Goal: Information Seeking & Learning: Check status

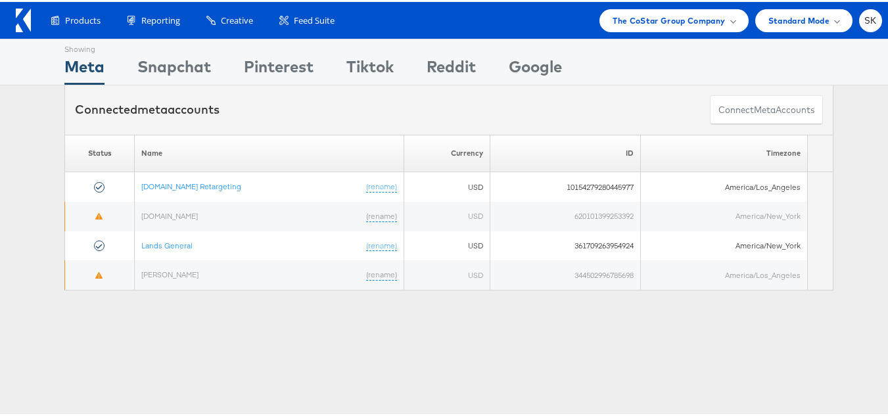
click at [750, 337] on div "Showing Meta Showing Snapchat Showing Pinterest Showing Tiktok Showing Reddit S…" at bounding box center [449, 366] width 898 height 658
click at [865, 20] on span "SK" at bounding box center [871, 18] width 12 height 9
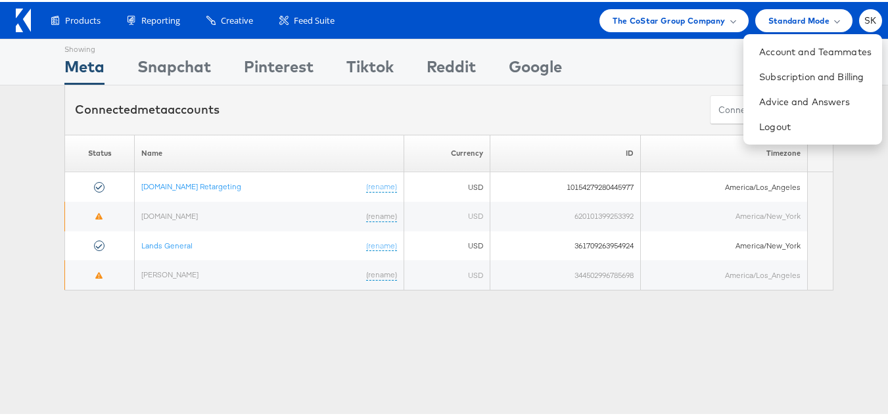
click at [765, 137] on ul "Account and Teammates Subscription and Billing Advice and Answers Logout" at bounding box center [813, 87] width 139 height 110
click at [763, 124] on link "Logout" at bounding box center [816, 124] width 112 height 13
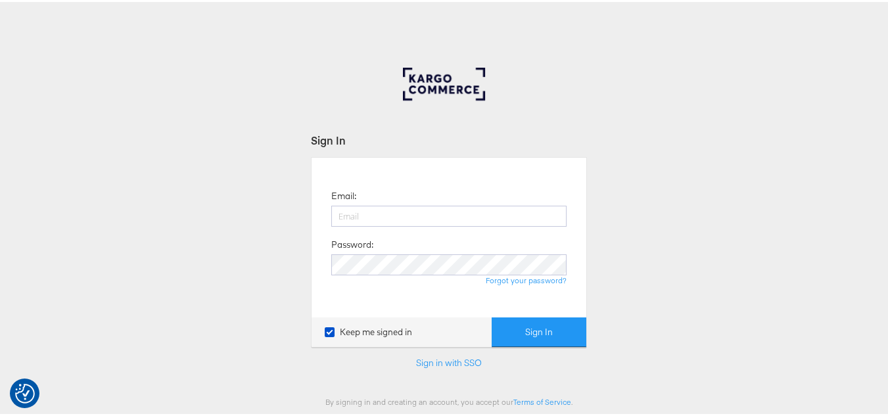
type input "shravan.kumar@kargo.com"
click at [499, 309] on div "Email: shravan.kumar@kargo.com Password: Forgot your password? Keep me signed i…" at bounding box center [449, 249] width 276 height 189
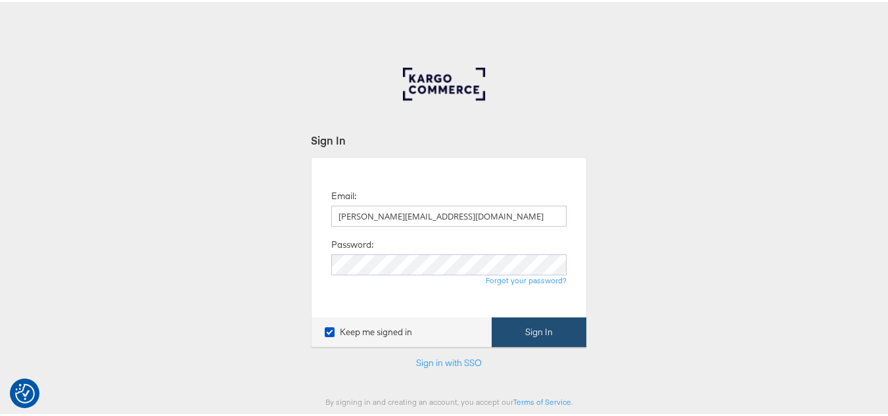
click at [497, 331] on button "Sign In" at bounding box center [539, 331] width 95 height 30
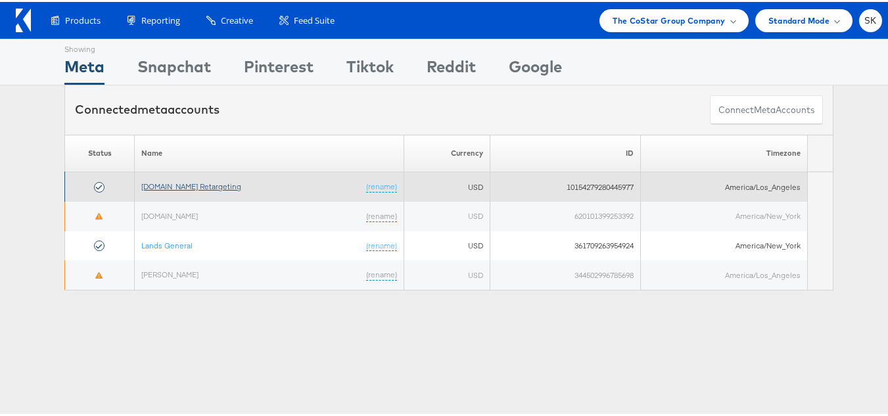
click at [196, 182] on link "[DOMAIN_NAME] Retargeting" at bounding box center [191, 185] width 100 height 10
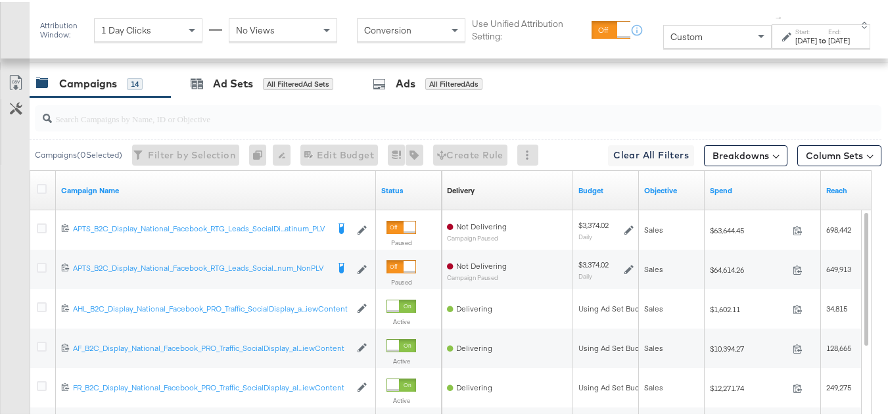
scroll to position [592, 0]
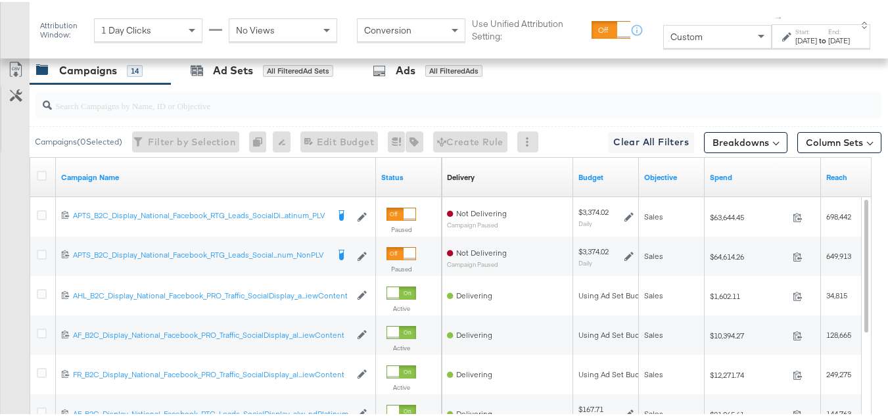
click at [715, 33] on div "Custom" at bounding box center [717, 35] width 107 height 22
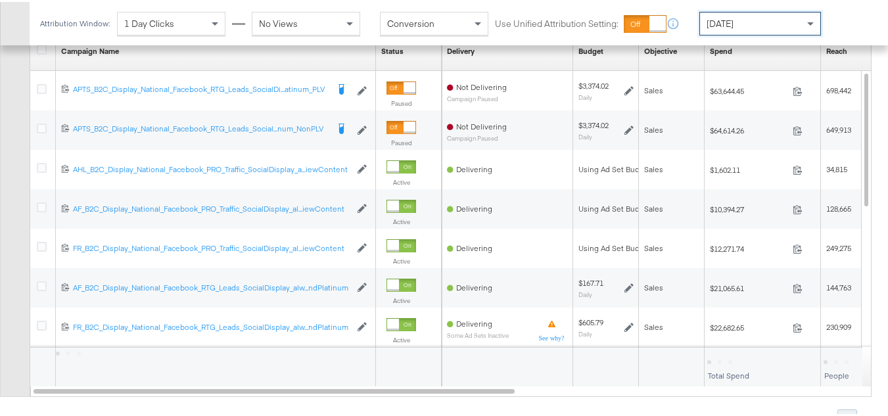
scroll to position [466, 0]
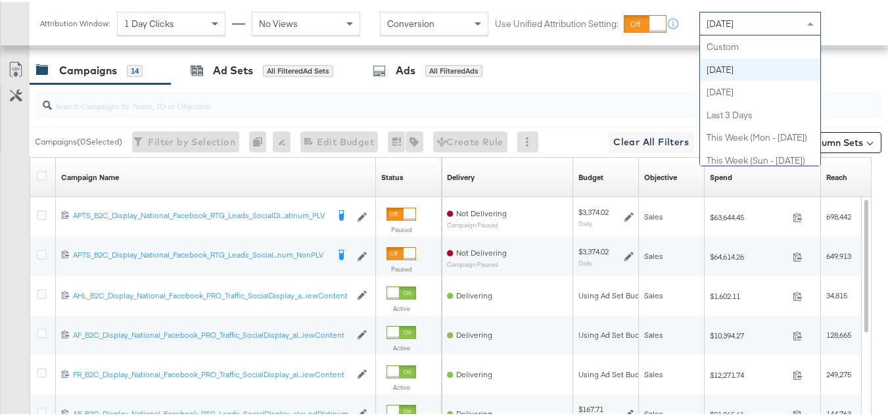
click at [777, 30] on div "[DATE]" at bounding box center [760, 22] width 120 height 22
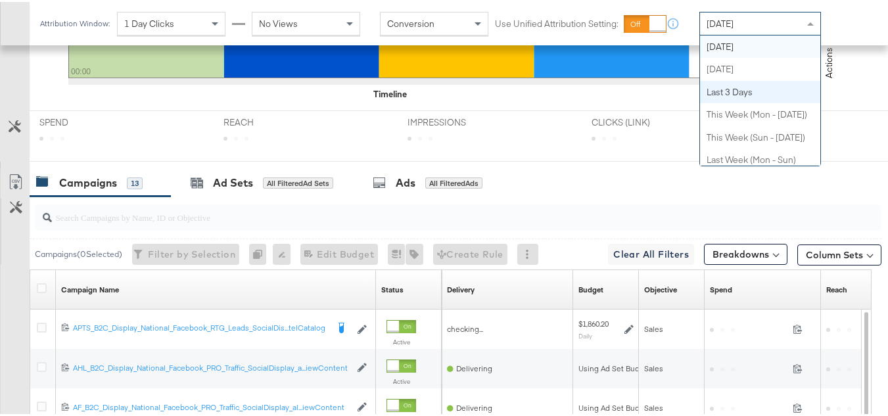
scroll to position [577, 0]
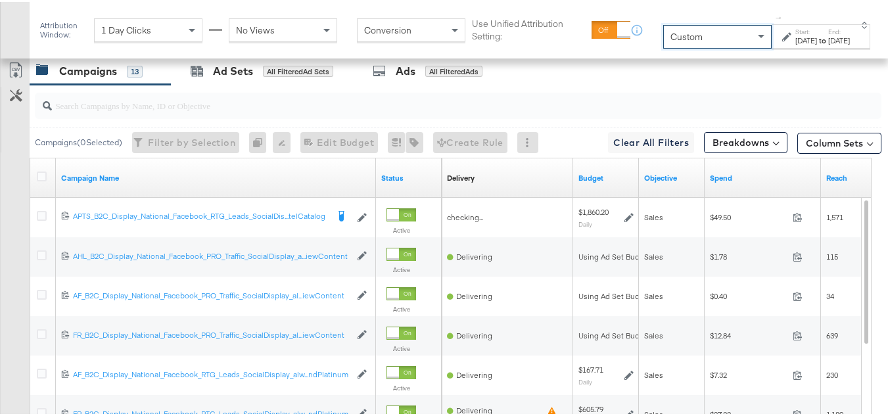
click at [796, 39] on div "[DATE]" at bounding box center [807, 39] width 22 height 11
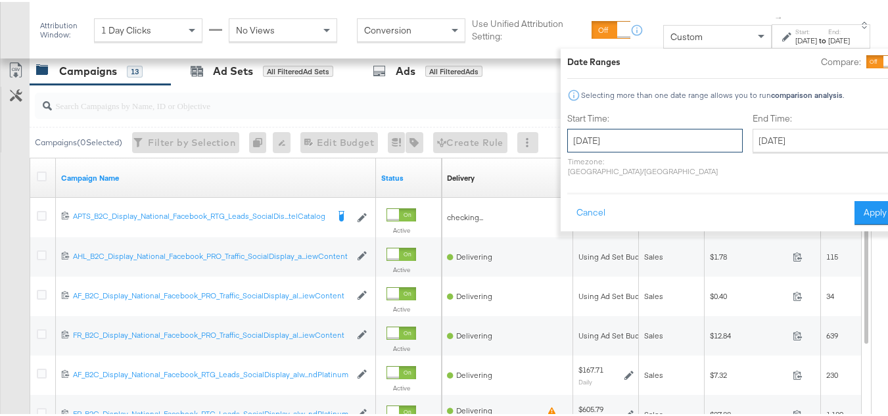
click at [610, 138] on input "[DATE]" at bounding box center [656, 139] width 176 height 24
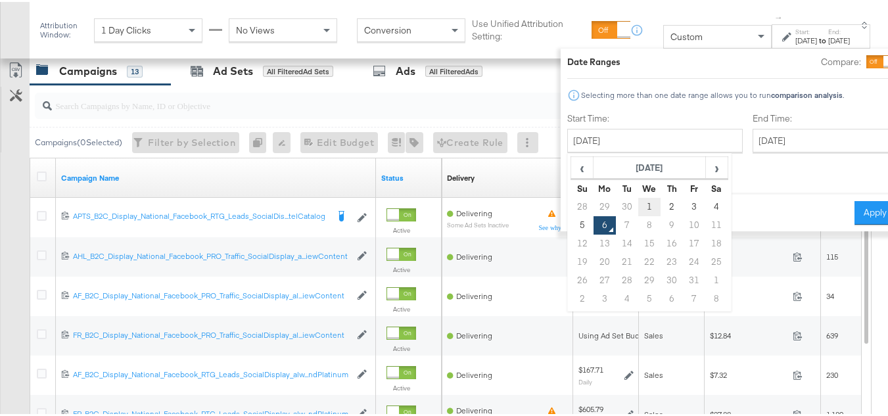
click at [639, 205] on td "1" at bounding box center [650, 205] width 22 height 18
type input "[DATE]"
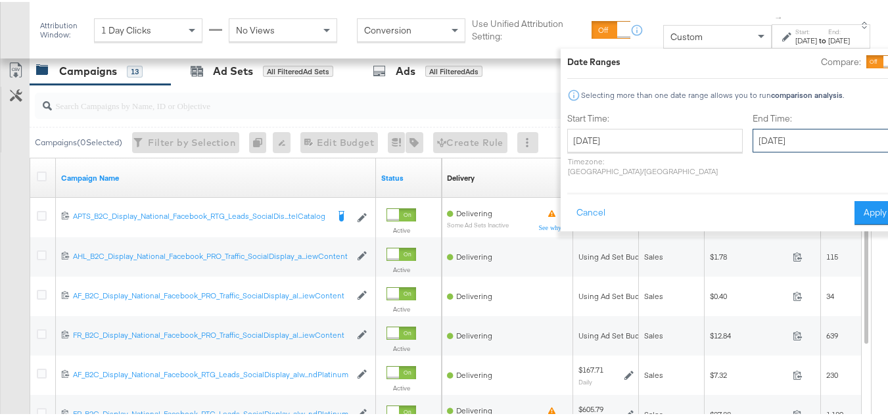
click at [796, 137] on input "[DATE]" at bounding box center [822, 139] width 138 height 24
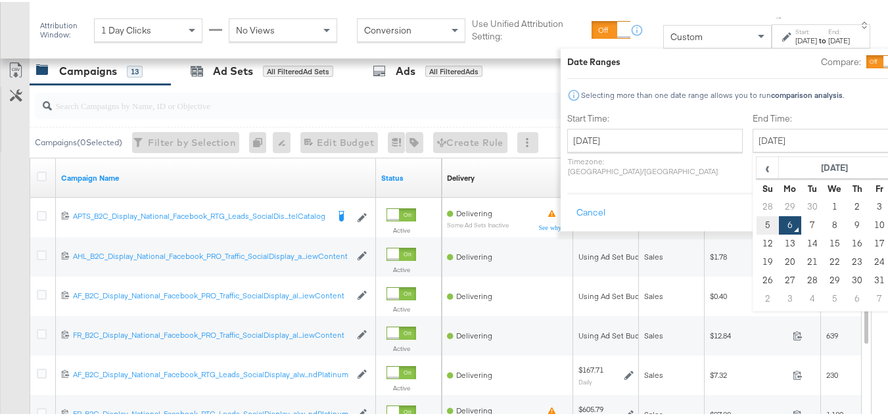
click at [757, 226] on td "5" at bounding box center [768, 223] width 22 height 18
type input "[DATE]"
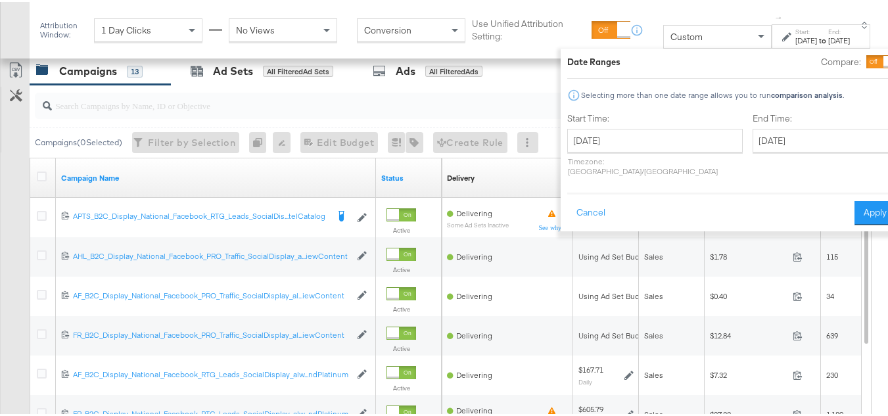
click at [879, 206] on div "KPIs Performance & KPIs Customize KPIs ✔ Clicks (Link) ✔ Reach ✔ Impressions ✔ …" at bounding box center [449, 161] width 898 height 896
click at [855, 200] on button "Apply" at bounding box center [875, 211] width 41 height 24
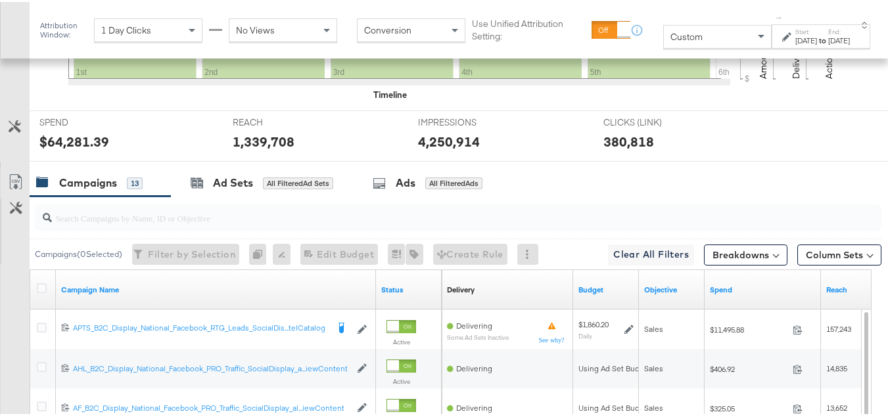
scroll to position [592, 0]
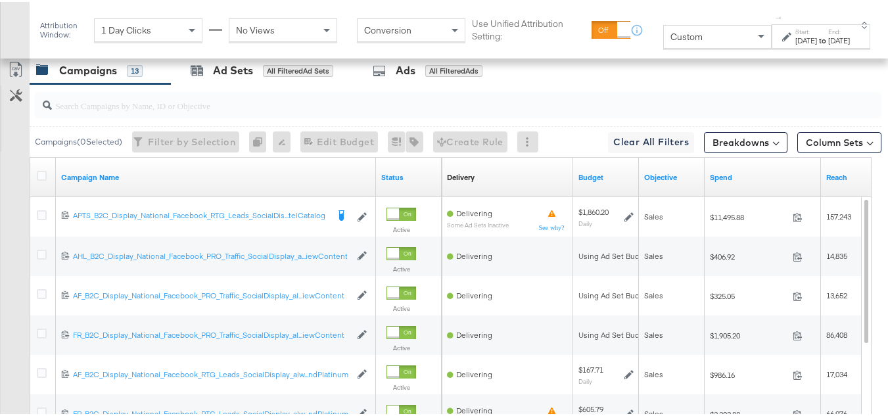
click at [159, 111] on input "search" at bounding box center [429, 98] width 755 height 26
paste input "APTS_B2C_Display_National_Facebook_RTG_Leads_SocialDisplay_Retargeting_Diamond_…"
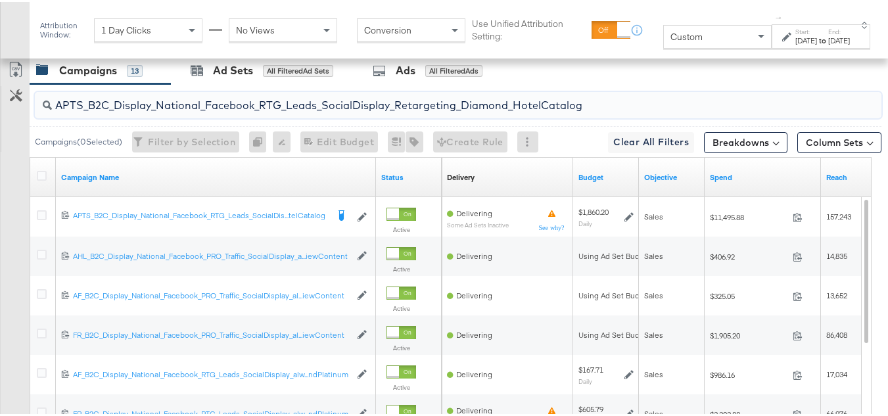
scroll to position [566, 0]
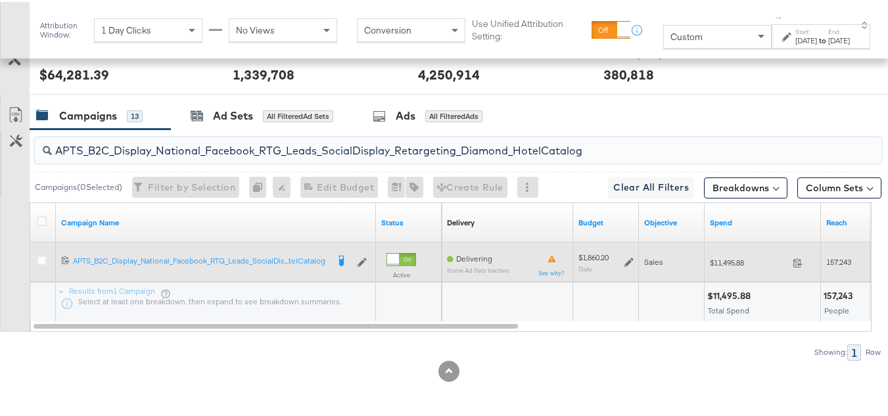
click at [737, 269] on div "$11,495.88 11495.88" at bounding box center [763, 261] width 116 height 20
copy div "$11,495.88"
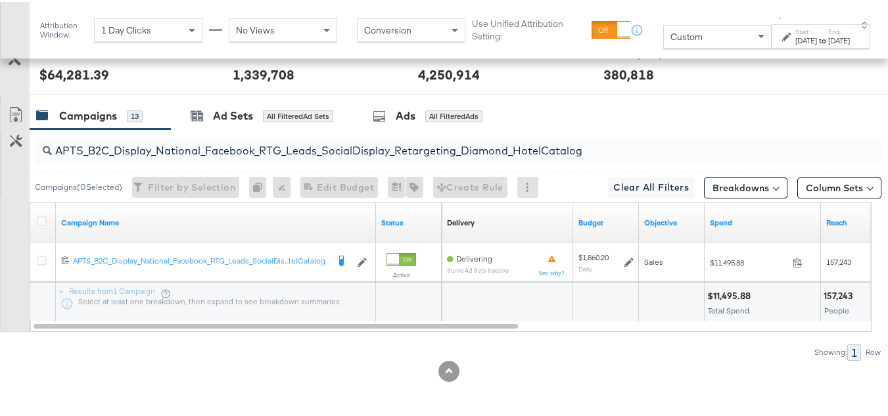
click at [213, 143] on input "APTS_B2C_Display_National_Facebook_RTG_Leads_SocialDisplay_Retargeting_Diamond_…" at bounding box center [429, 144] width 755 height 26
paste input "alwayson_Retargeting_DARE24_DiamondPlatinum"
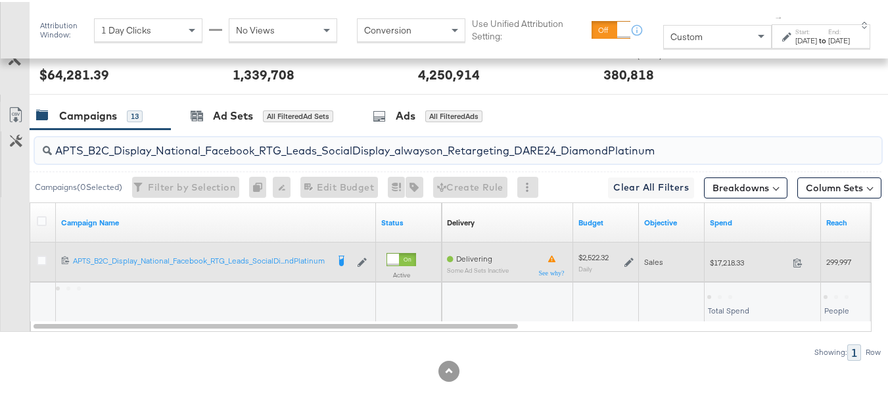
click at [735, 263] on span "$17,218.33" at bounding box center [749, 261] width 78 height 10
copy div "$17,218.33"
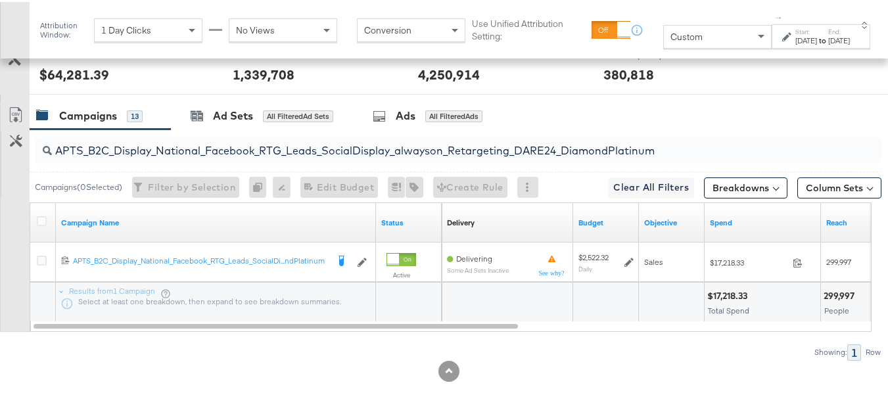
click at [198, 143] on input "APTS_B2C_Display_National_Facebook_RTG_Leads_SocialDisplay_alwayson_Retargeting…" at bounding box center [429, 144] width 755 height 26
paste input "FR_B2C_Display_National_Facebook_RTG_Leads_SocialDisplay_alwayson_Retargeting_FR"
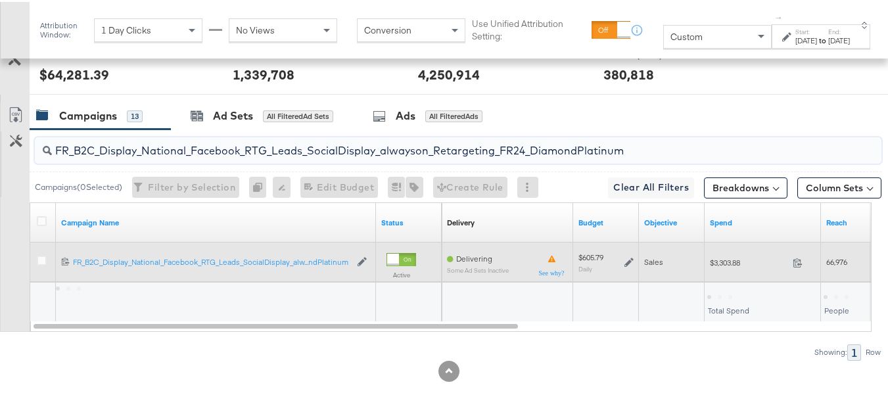
click at [727, 256] on span "$3,303.88" at bounding box center [749, 261] width 78 height 10
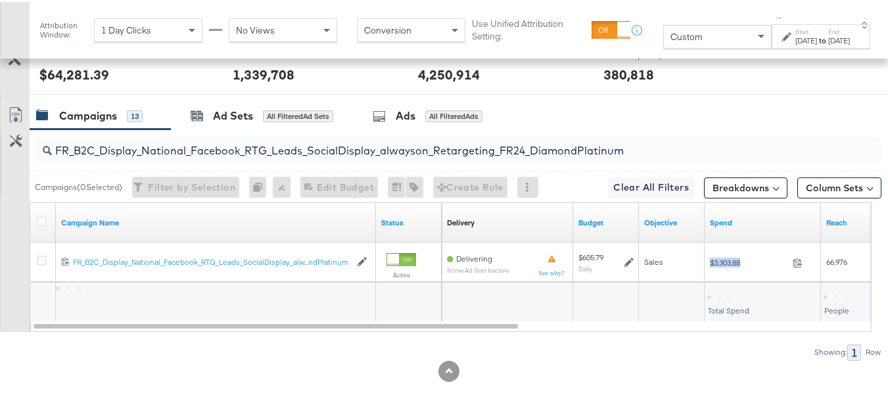
copy div "$3,303.88"
click at [249, 145] on input "FR_B2C_Display_National_Facebook_RTG_Leads_SocialDisplay_alwayson_Retargeting_F…" at bounding box center [429, 144] width 755 height 26
paste input "AF_B2C_Display_National_Facebook_RTG_Leads_SocialDisplay_alwayson_Retargeting_AF"
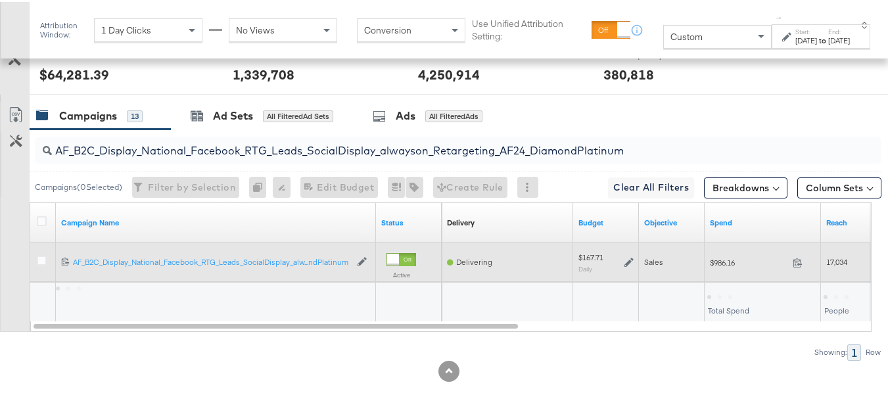
click at [716, 260] on span "$986.16" at bounding box center [749, 261] width 78 height 10
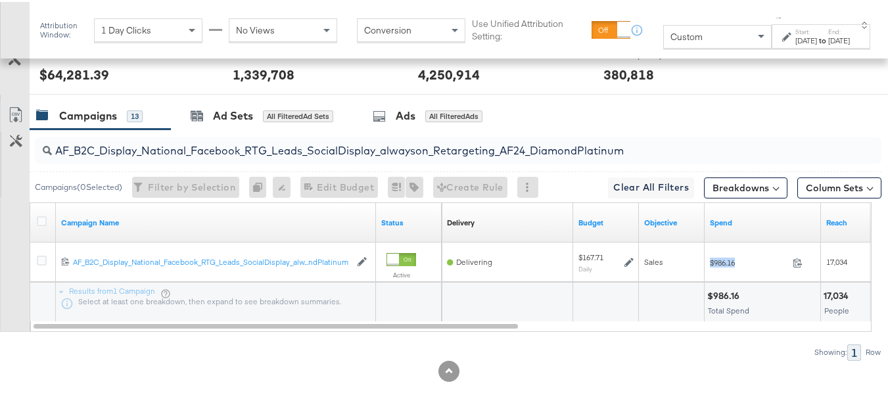
copy div "$986.16"
click at [206, 152] on input "AF_B2C_Display_National_Facebook_RTG_Leads_SocialDisplay_alwayson_Retargeting_A…" at bounding box center [429, 144] width 755 height 26
paste input "HL_B2C_Display_National_Facebook_RTG_Leads_SocialDisplay_alwayson_Retargeting_A…"
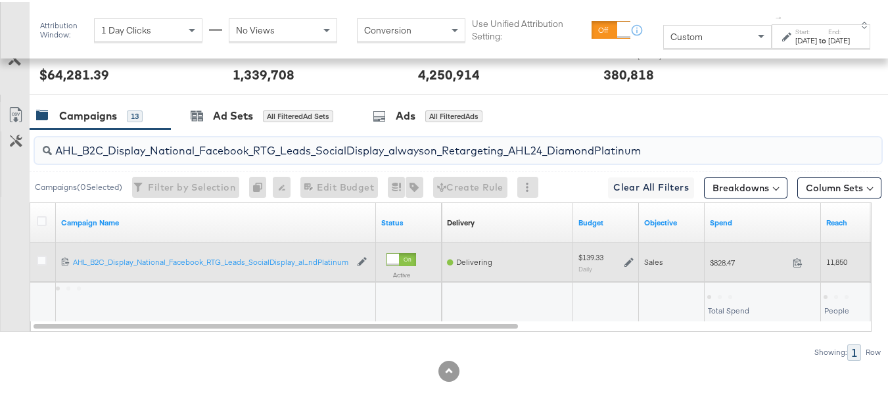
click at [717, 272] on div "$828.47 828.47" at bounding box center [763, 260] width 116 height 39
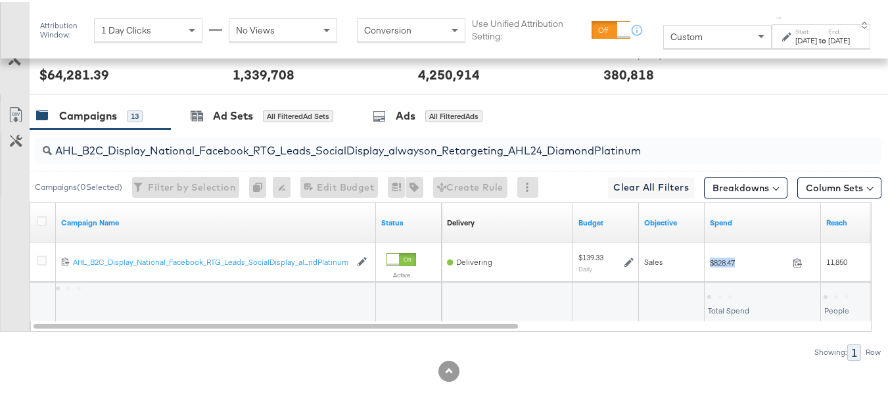
copy div "$828.47"
click at [266, 137] on input "AHL_B2C_Display_National_Facebook_RTG_Leads_SocialDisplay_alwayson_Retargeting_…" at bounding box center [429, 144] width 755 height 26
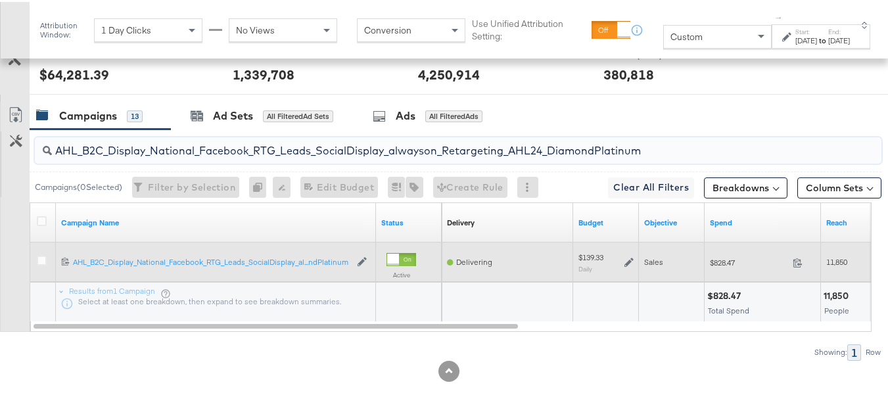
paste input "PTS_B2C_Display_National_Facebook_PRO_Traffic_SocialDisplay_alwayson_ASC_DARE24…"
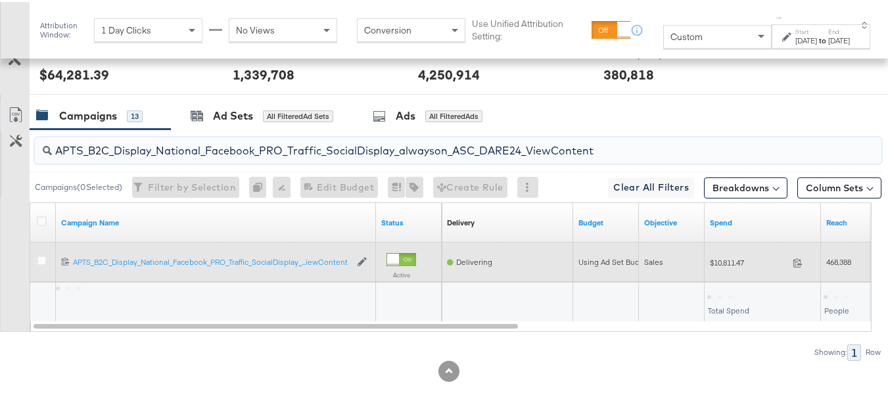
click at [719, 264] on span "$10,811.47" at bounding box center [749, 261] width 78 height 10
copy div "$10,811.47"
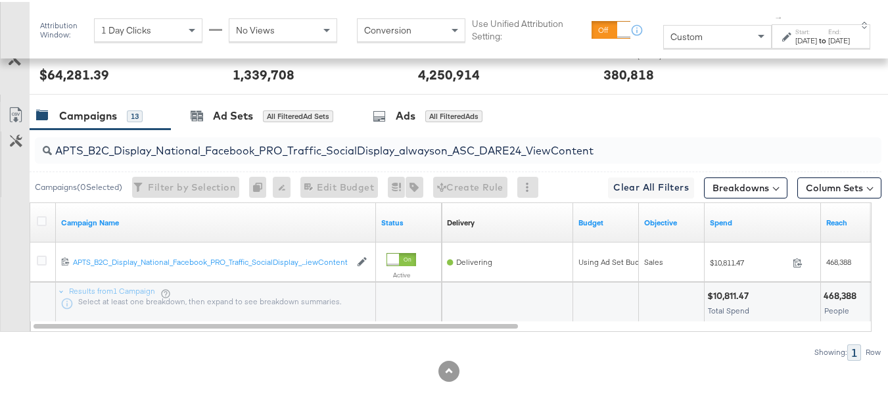
click at [251, 137] on input "APTS_B2C_Display_National_Facebook_PRO_Traffic_SocialDisplay_alwayson_ASC_DARE2…" at bounding box center [429, 144] width 755 height 26
paste input "Leads_SocialDisplay_alwayson_ASC_DARE24_Purchase"
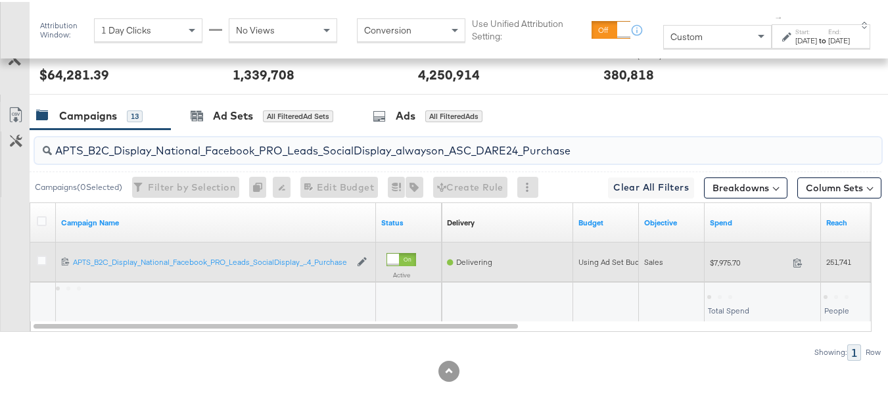
click at [698, 261] on div "Sales" at bounding box center [671, 260] width 55 height 11
click at [710, 262] on span "$7,975.70" at bounding box center [749, 261] width 78 height 10
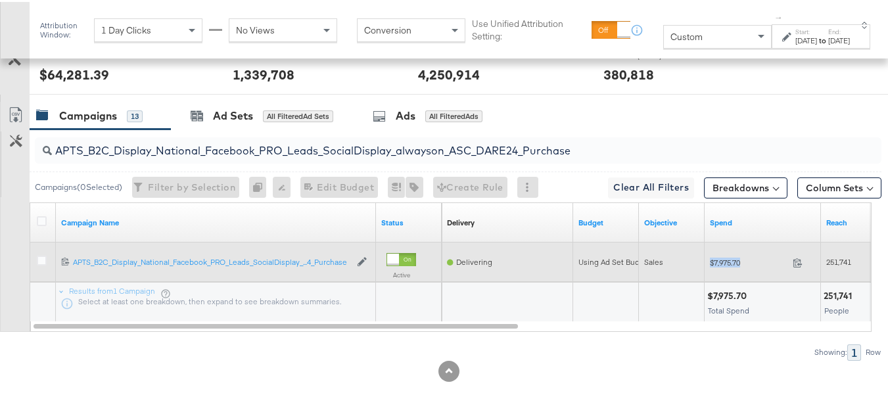
click at [710, 262] on span "$7,975.70" at bounding box center [749, 261] width 78 height 10
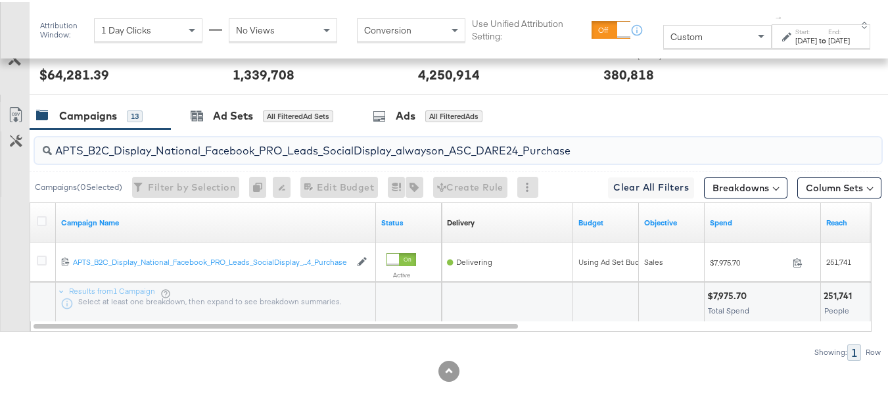
click at [224, 135] on input "APTS_B2C_Display_National_Facebook_PRO_Leads_SocialDisplay_alwayson_ASC_DARE24_…" at bounding box center [429, 144] width 755 height 26
paste input "F_B2C_Display_National_Facebook_PRO_Traffic_SocialDisplay_alwayson_ASC_AF24_Vie…"
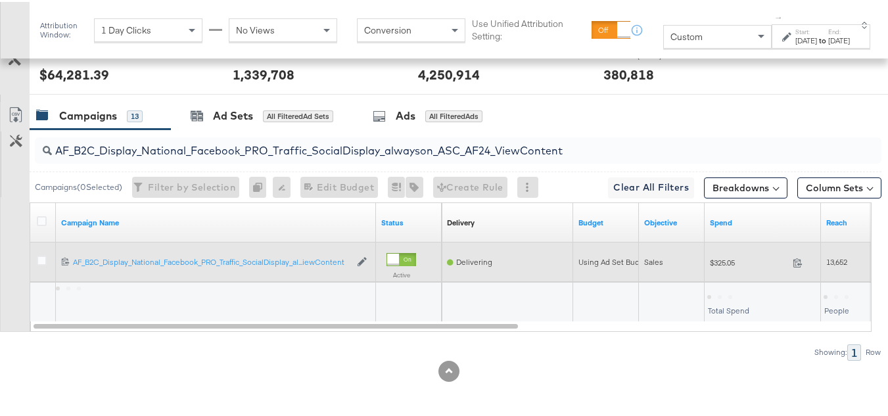
click at [733, 276] on div "$325.05 325.05" at bounding box center [763, 260] width 116 height 39
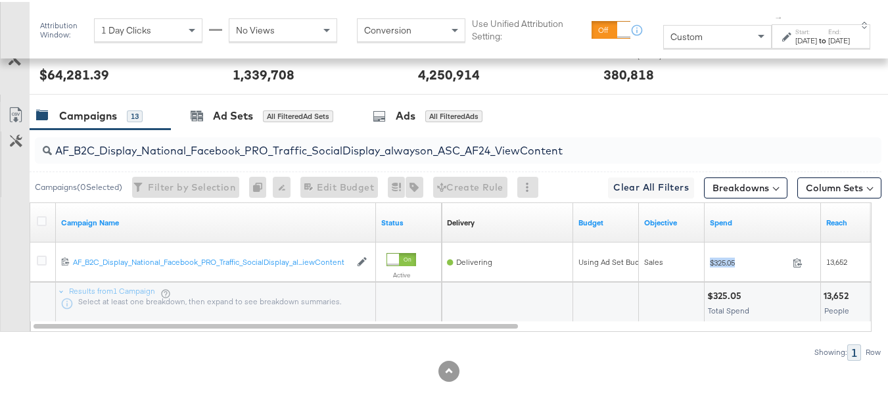
copy div "$325.05"
click at [188, 142] on input "AF_B2C_Display_National_Facebook_PRO_Traffic_SocialDisplay_alwayson_ASC_AF24_Vi…" at bounding box center [429, 144] width 755 height 26
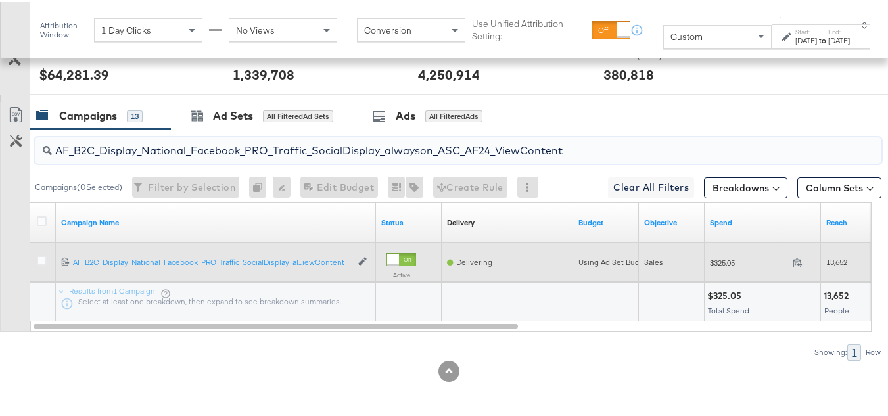
paste input "FR_B2C_Display_National_Facebook_PRO_Traffic_SocialDisplay_alwayson_ASC_FR"
click at [720, 264] on span "$1,905.20" at bounding box center [749, 261] width 78 height 10
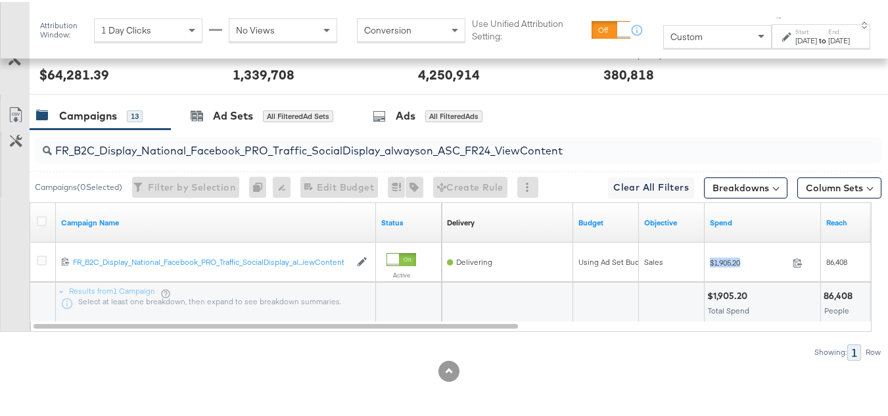
copy div "$1,905.20"
click at [206, 152] on input "FR_B2C_Display_National_Facebook_PRO_Traffic_SocialDisplay_alwayson_ASC_FR24_Vi…" at bounding box center [429, 144] width 755 height 26
paste input "AHL_B2C_Display_National_Facebook_PRO_Traffic_SocialDisplay_alwayson_ASC_AHL"
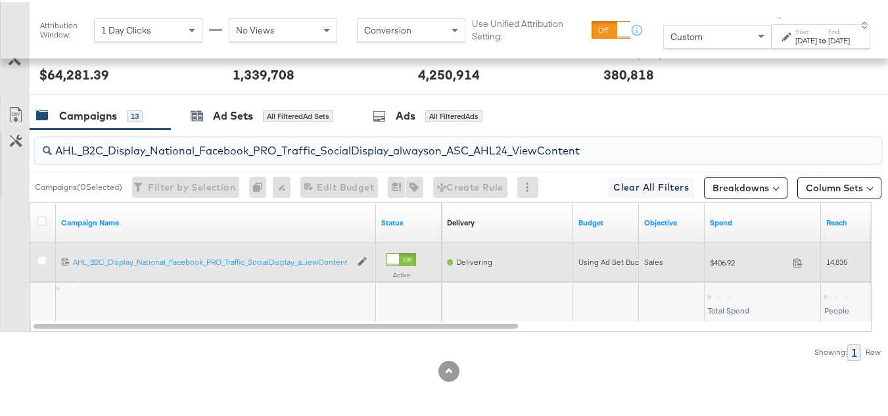
type input "AHL_B2C_Display_National_Facebook_PRO_Traffic_SocialDisplay_alwayson_ASC_AHL24_…"
click at [698, 264] on div "Sales" at bounding box center [671, 260] width 55 height 11
click at [712, 264] on span "$406.92" at bounding box center [749, 261] width 78 height 10
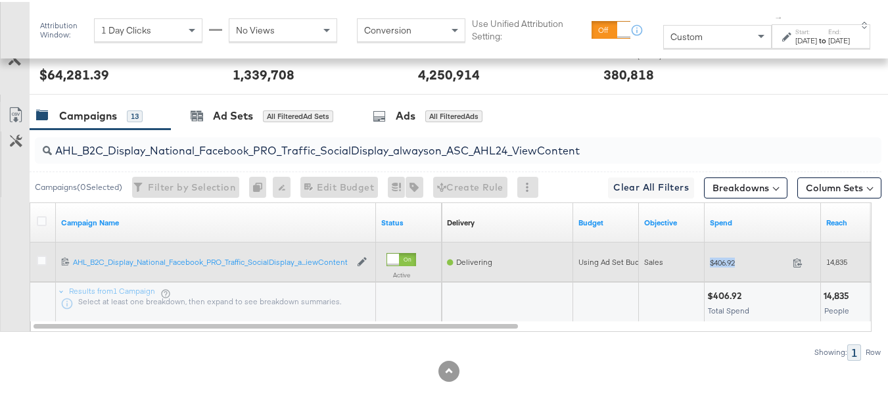
click at [712, 264] on span "$406.92" at bounding box center [749, 261] width 78 height 10
copy div "$406.92"
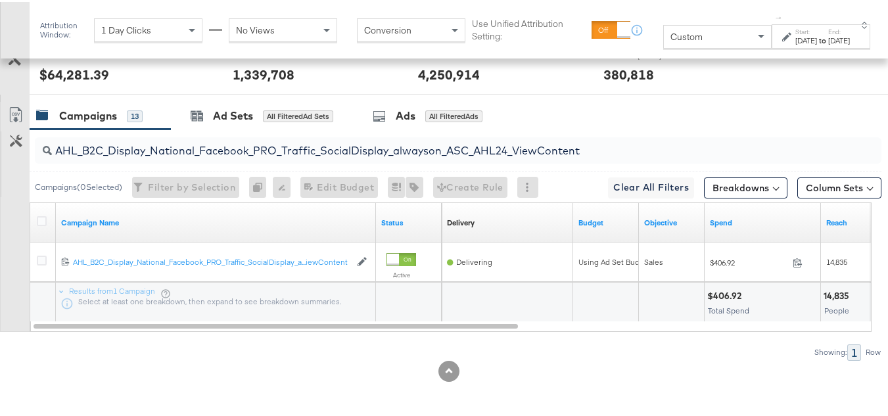
click at [380, 375] on div at bounding box center [449, 369] width 898 height 21
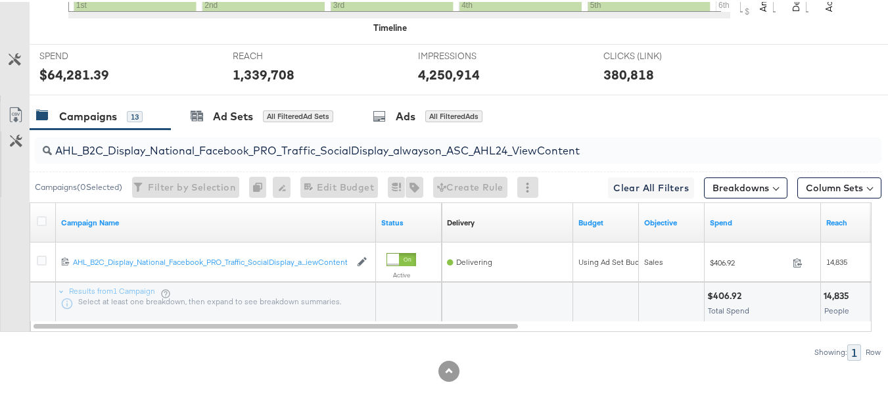
scroll to position [0, 0]
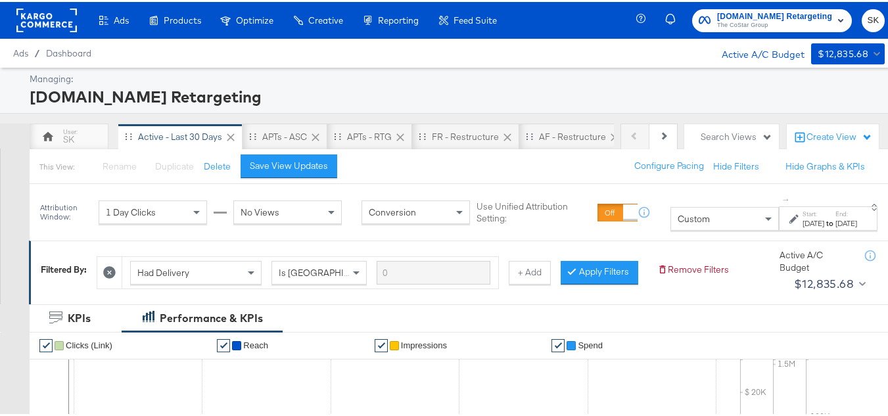
click at [73, 11] on rect at bounding box center [46, 19] width 60 height 24
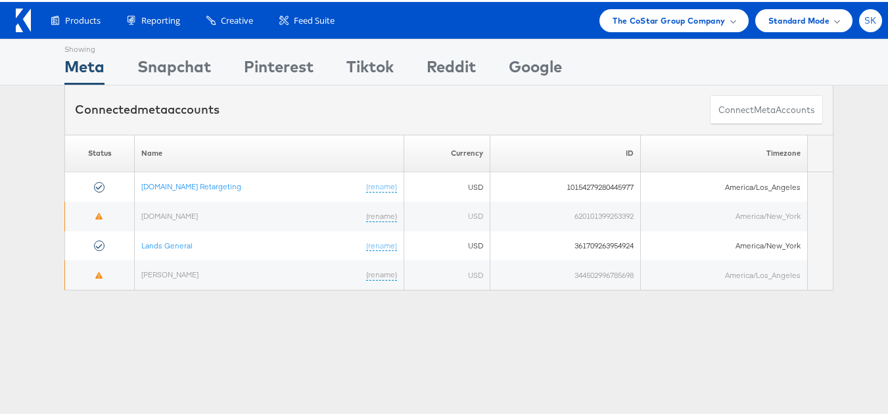
click at [865, 16] on span "SK" at bounding box center [871, 18] width 12 height 9
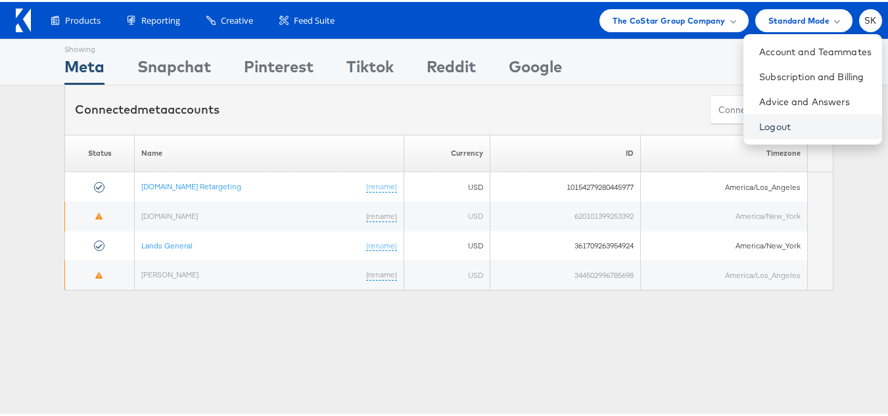
click at [760, 121] on link "Logout" at bounding box center [816, 124] width 112 height 13
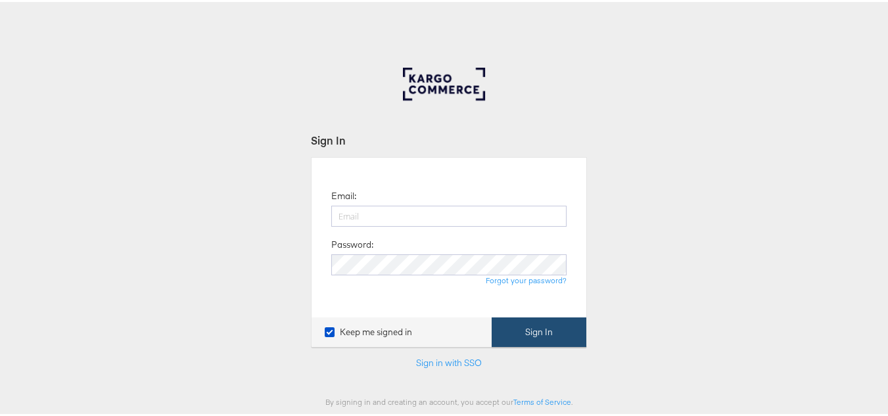
type input "shravan.kumar@kargo.com"
click at [549, 316] on button "Sign In" at bounding box center [539, 331] width 95 height 30
